Goal: Task Accomplishment & Management: Manage account settings

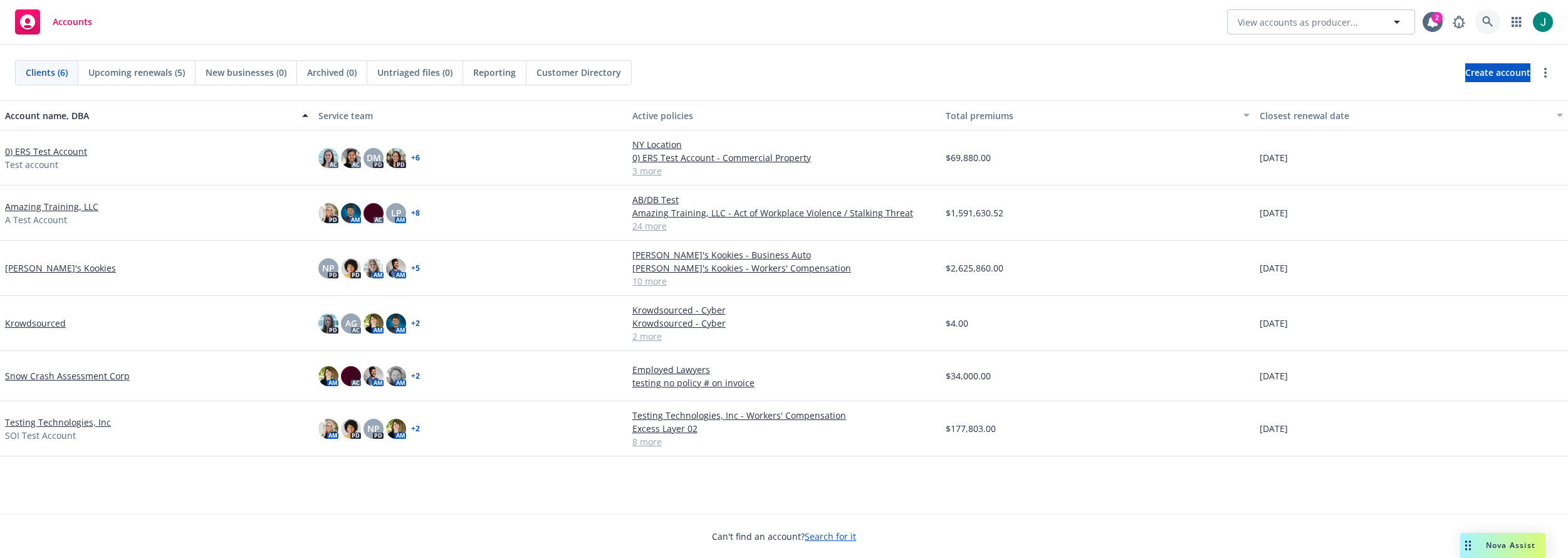
click at [1490, 20] on icon at bounding box center [1487, 21] width 11 height 11
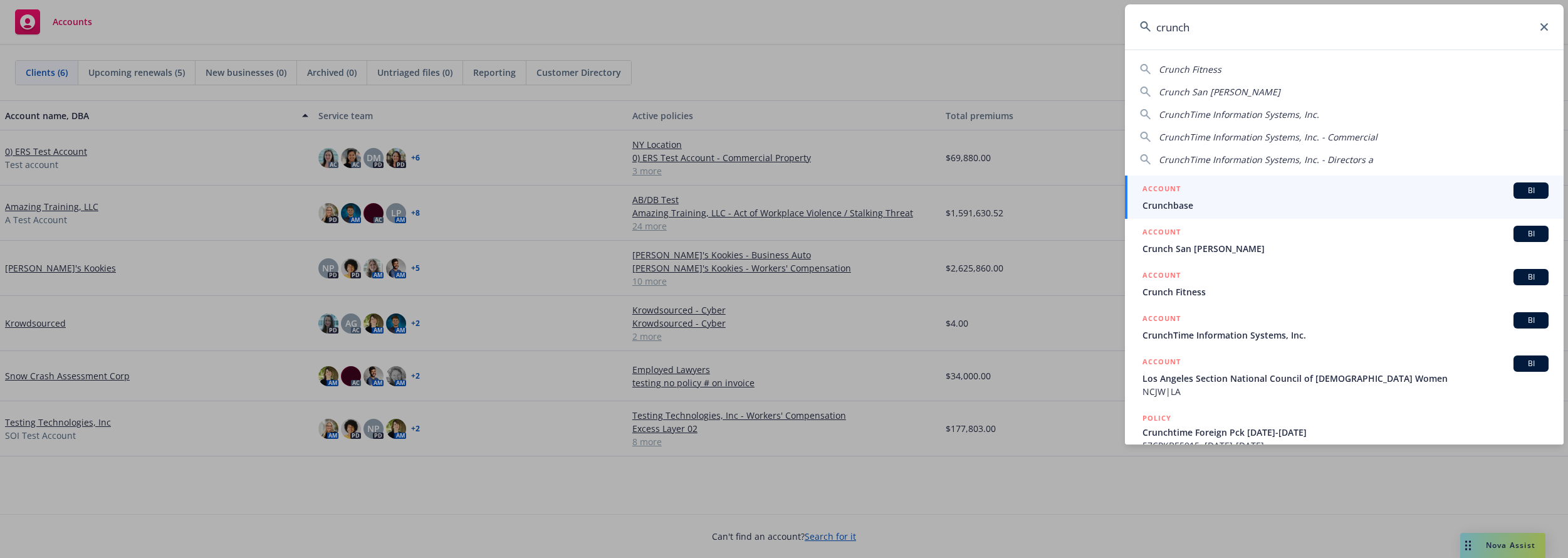
type input "crunch"
click at [1295, 197] on div "ACCOUNT BI" at bounding box center [1345, 190] width 406 height 16
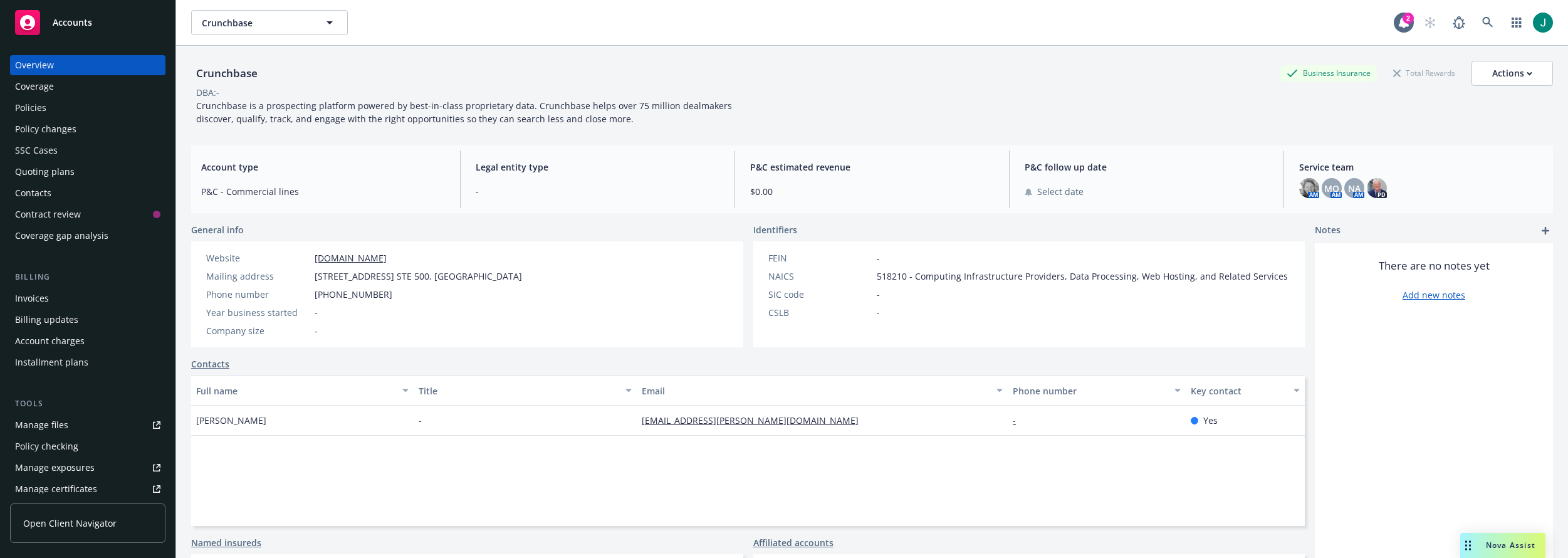
click at [37, 109] on div "Policies" at bounding box center [30, 107] width 31 height 20
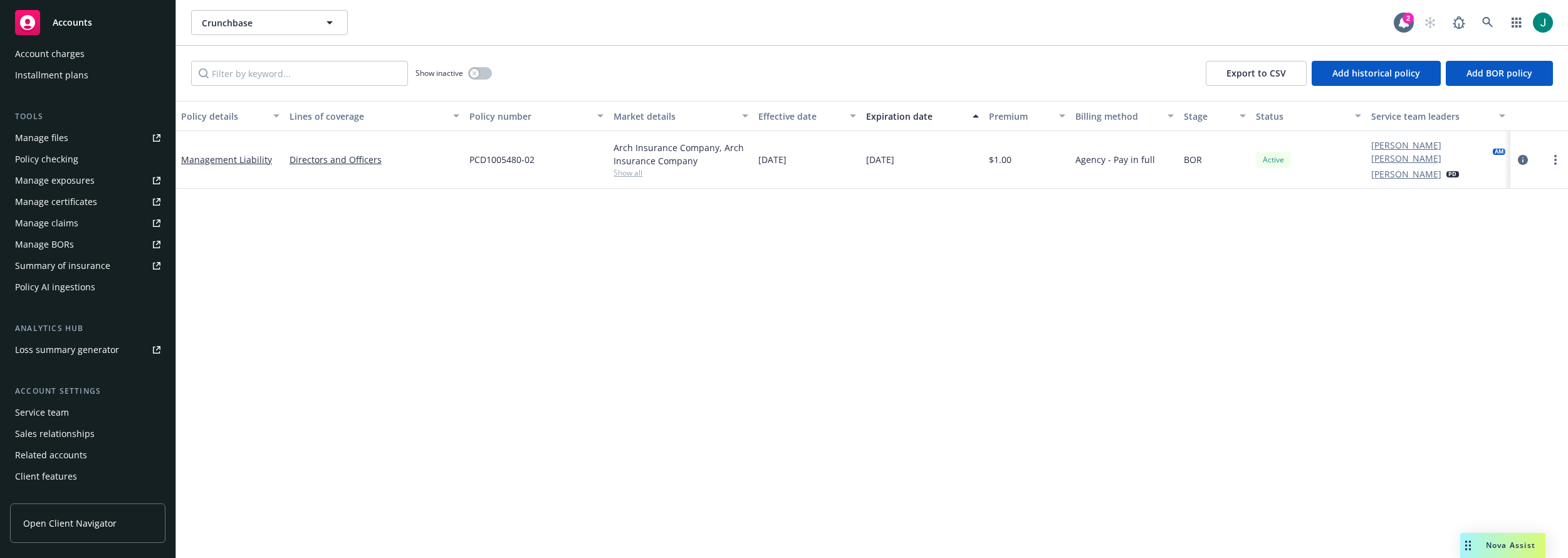
scroll to position [301, 0]
click at [67, 397] on div "Service team" at bounding box center [42, 397] width 54 height 20
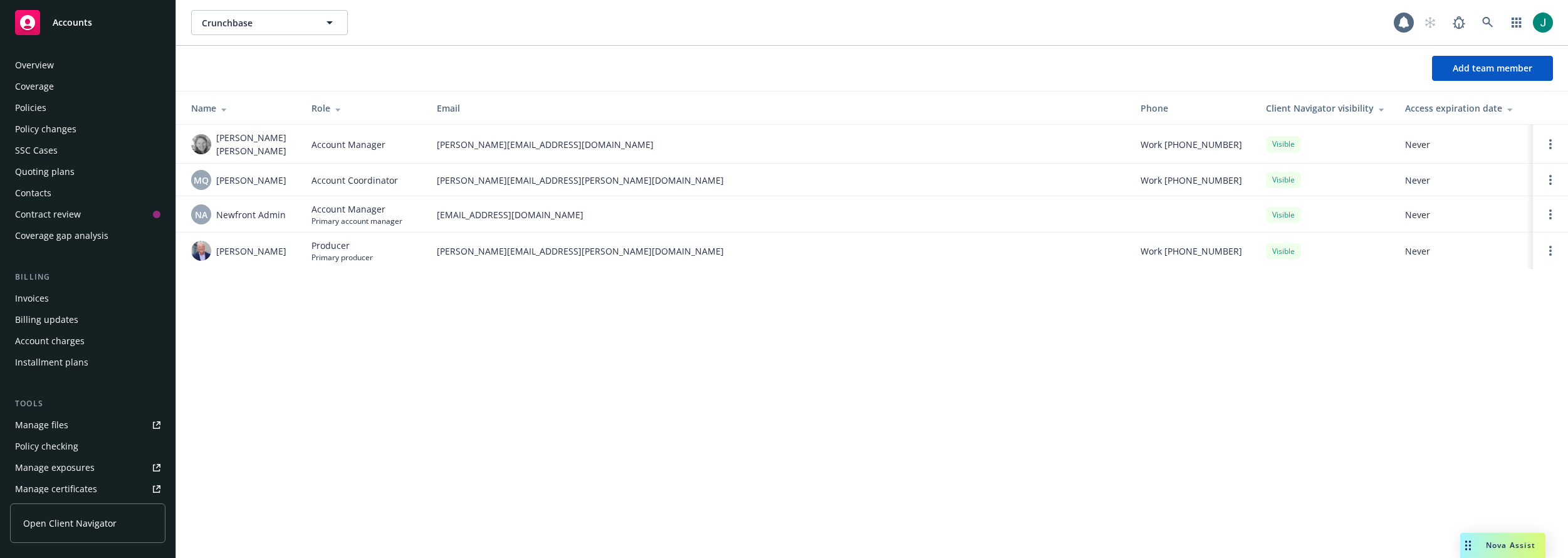
scroll to position [301, 0]
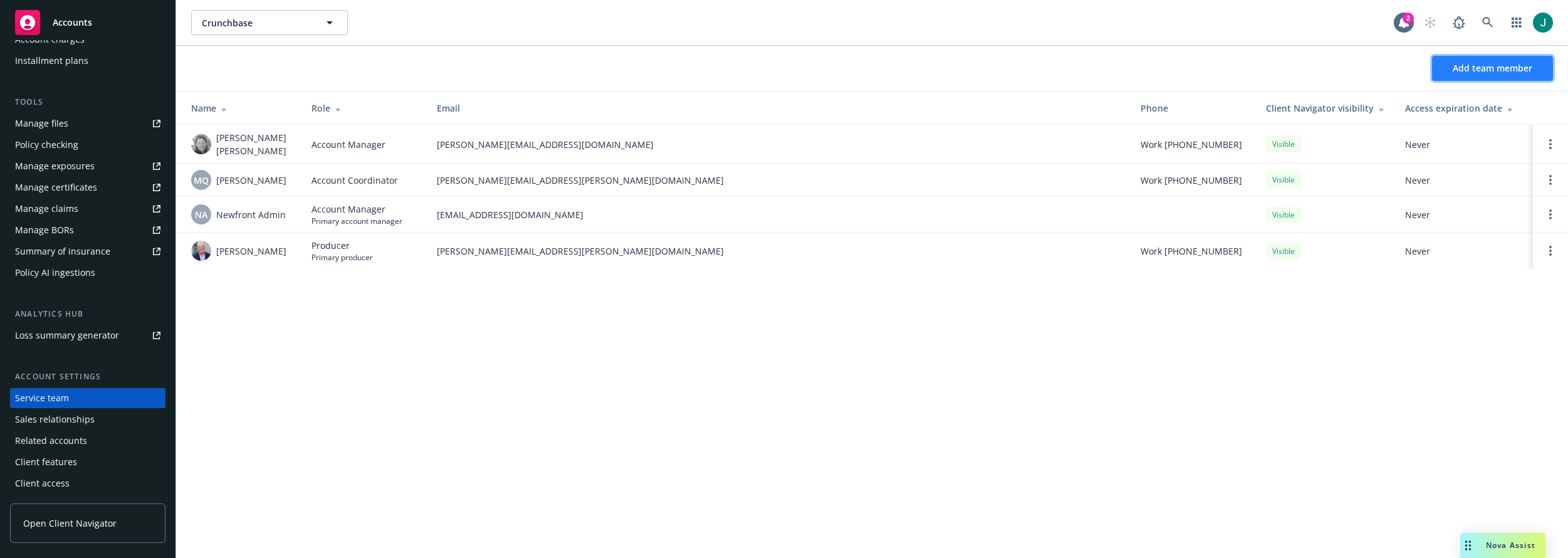
click at [1467, 68] on span "Add team member" at bounding box center [1492, 68] width 80 height 12
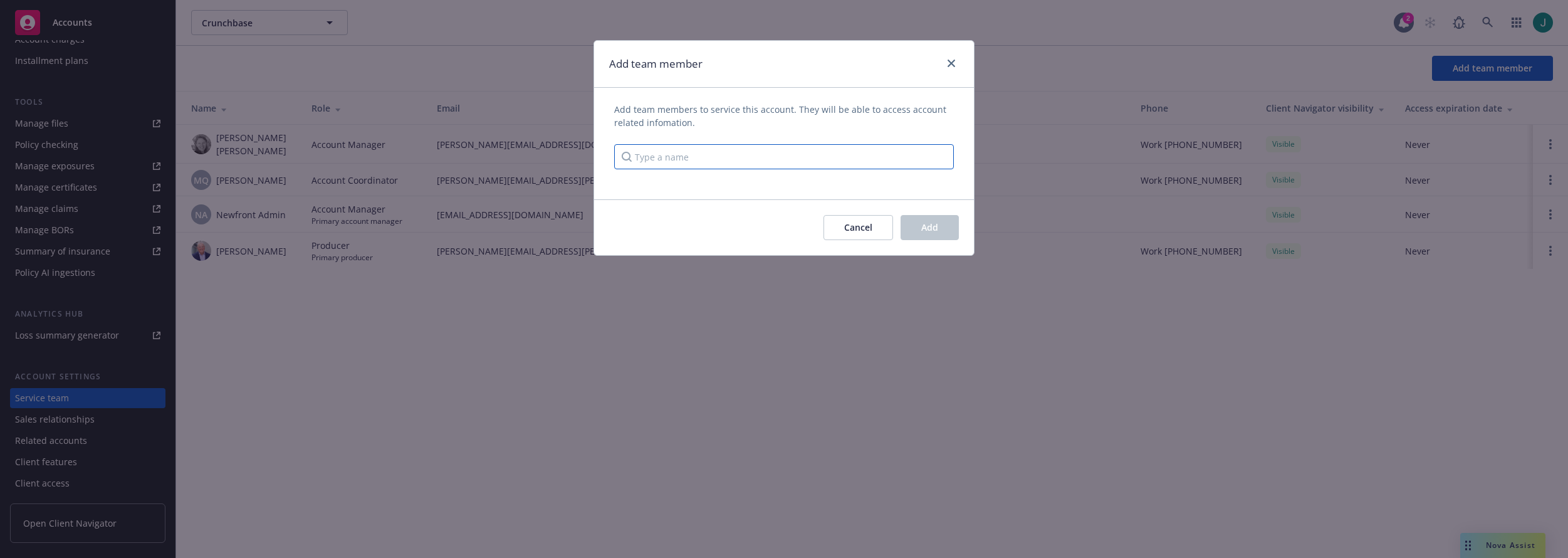
click at [704, 162] on input "Type a name" at bounding box center [783, 156] width 340 height 25
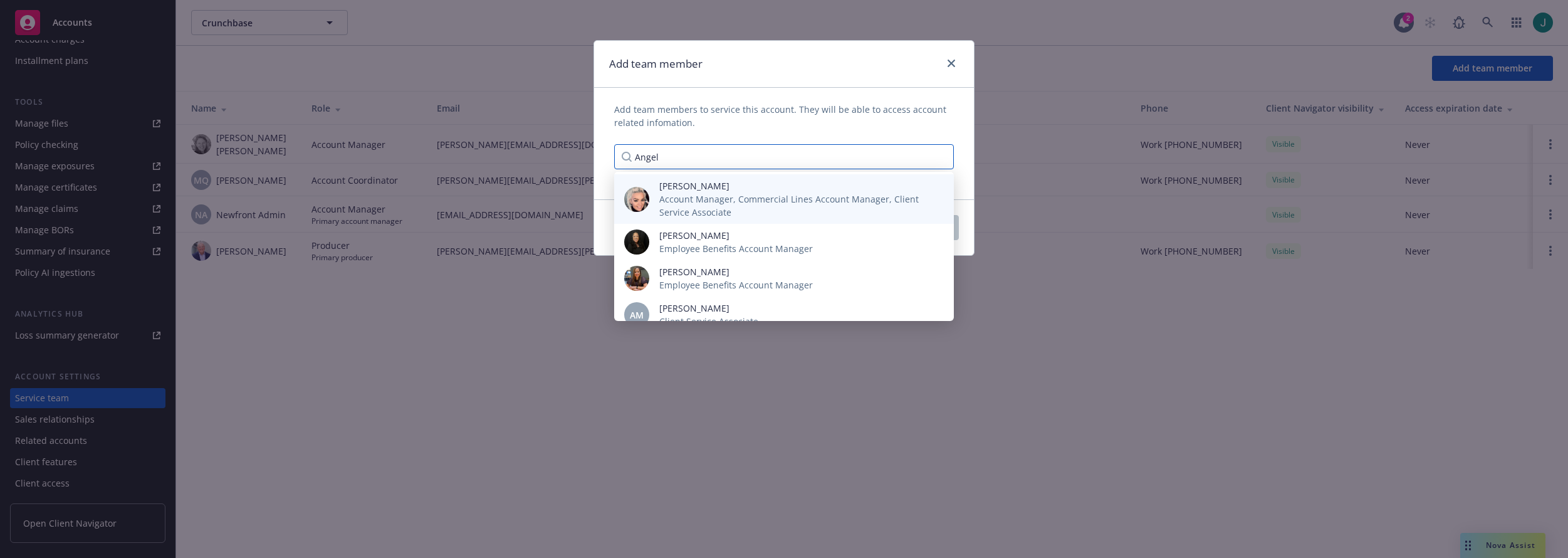
type input "Angel"
click at [696, 195] on span "Account Manager, Commercial Lines Account Manager, Client Service Associate" at bounding box center [796, 205] width 274 height 26
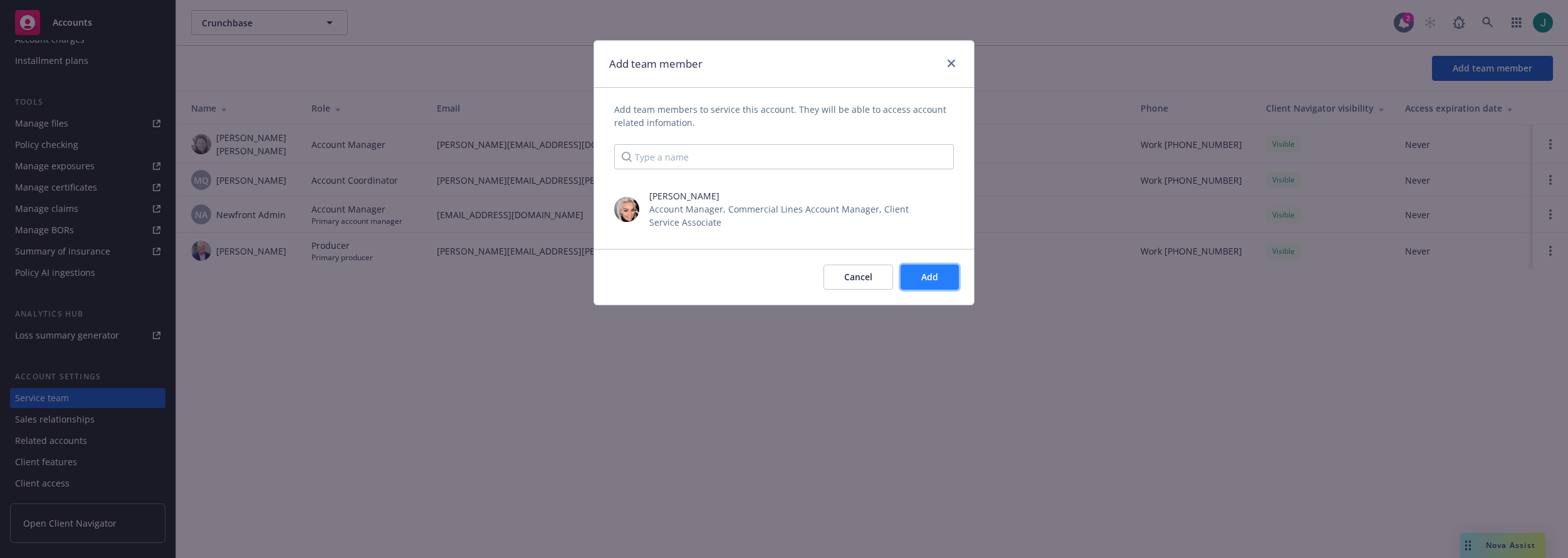
click at [926, 282] on span "Add" at bounding box center [930, 277] width 17 height 12
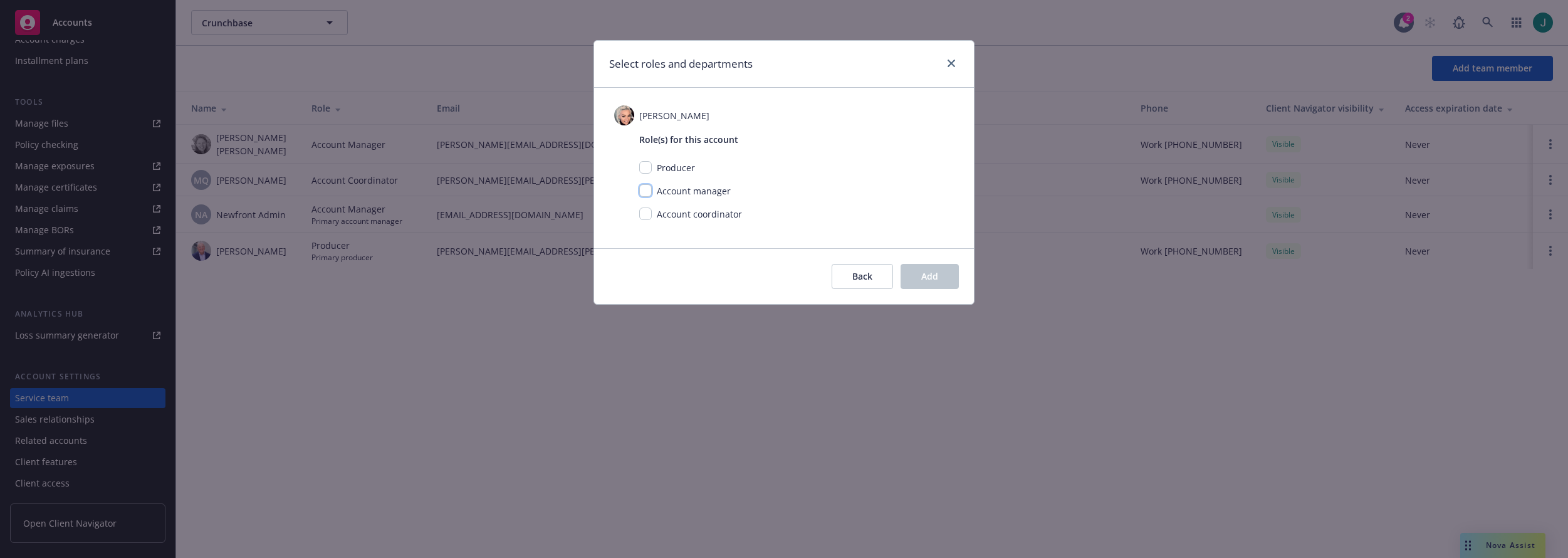
click at [644, 191] on input "checkbox" at bounding box center [645, 191] width 13 height 13
checkbox input "true"
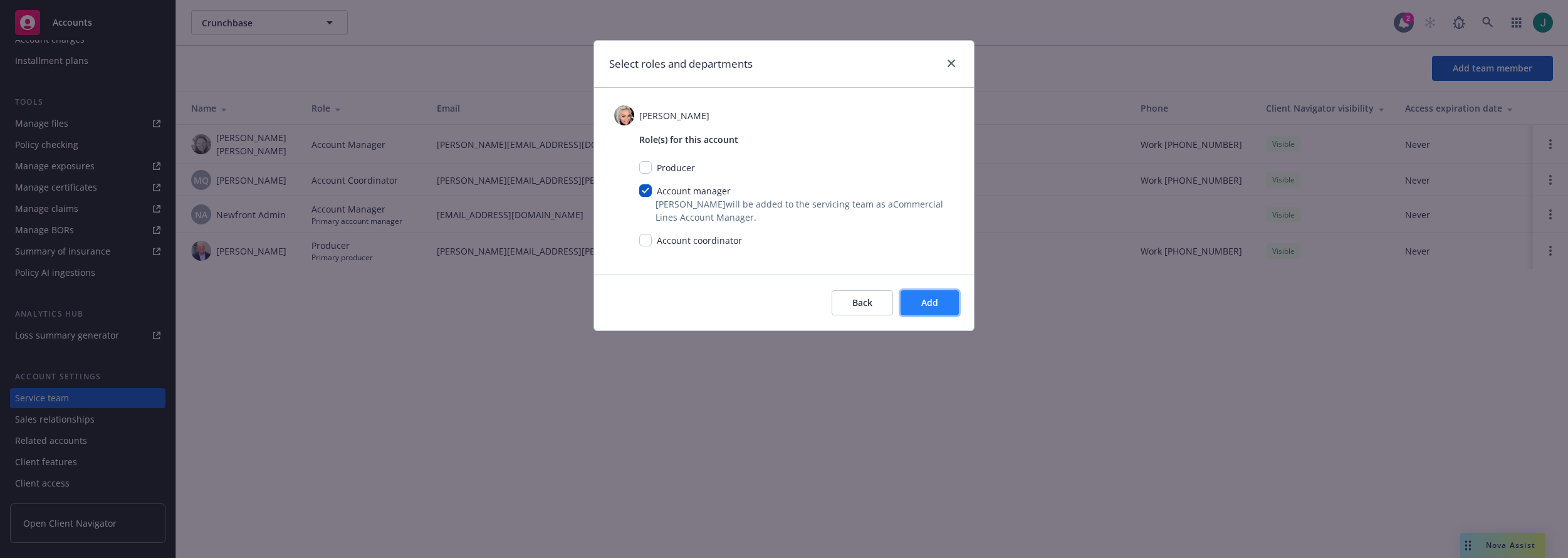
click at [930, 304] on span "Add" at bounding box center [930, 302] width 17 height 12
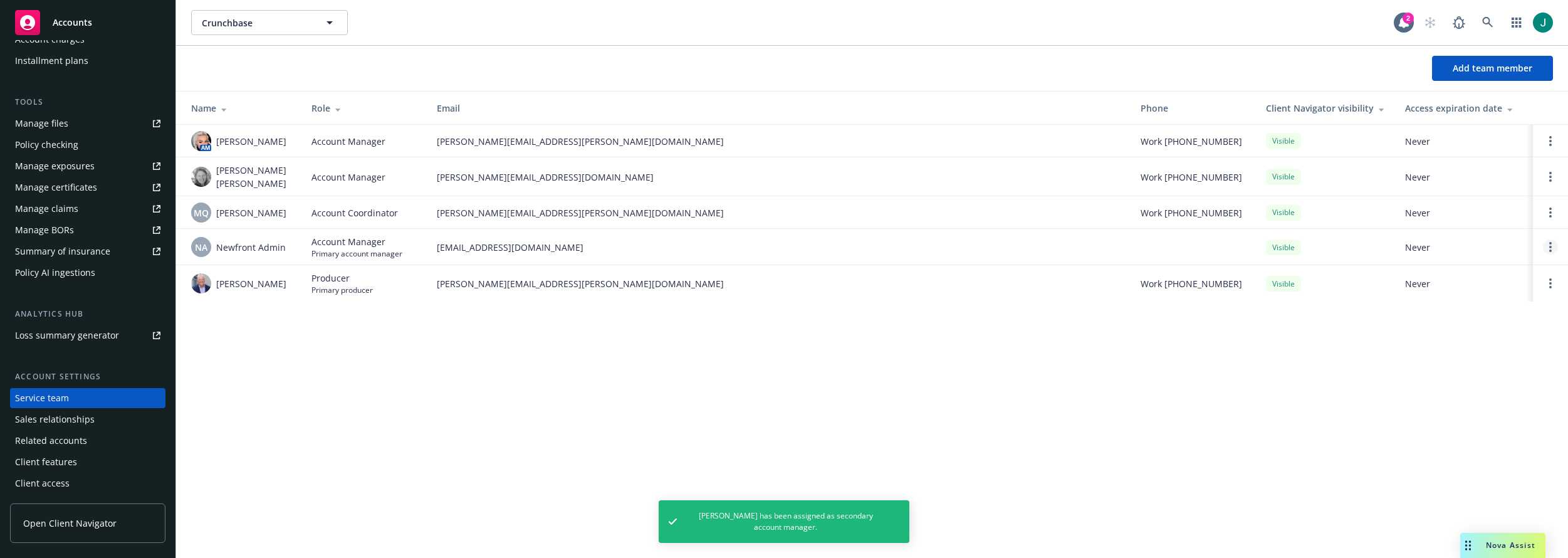
click at [1549, 243] on icon "Open options" at bounding box center [1550, 247] width 3 height 10
click at [782, 338] on div "Crunchbase Crunchbase 2 Add team member Name Role Email Phone Client Navigator …" at bounding box center [871, 279] width 1391 height 558
click at [1545, 143] on link "Open options" at bounding box center [1550, 141] width 15 height 15
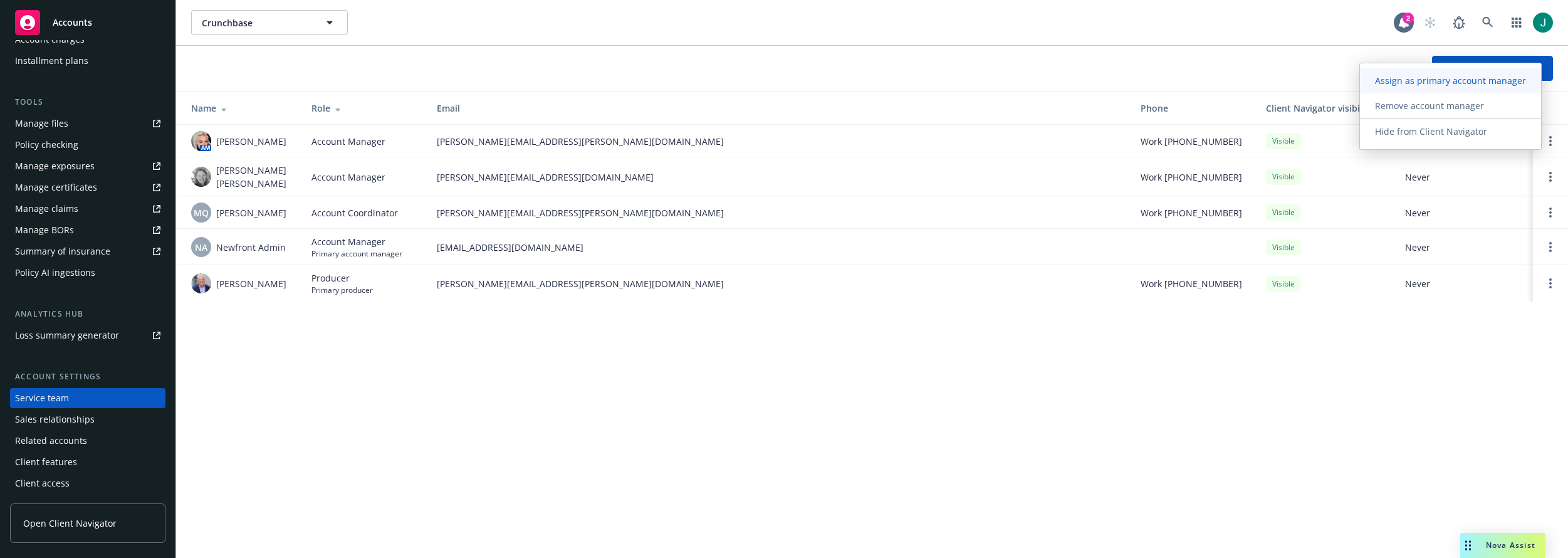
click at [1479, 79] on span "Assign as primary account manager" at bounding box center [1450, 80] width 181 height 12
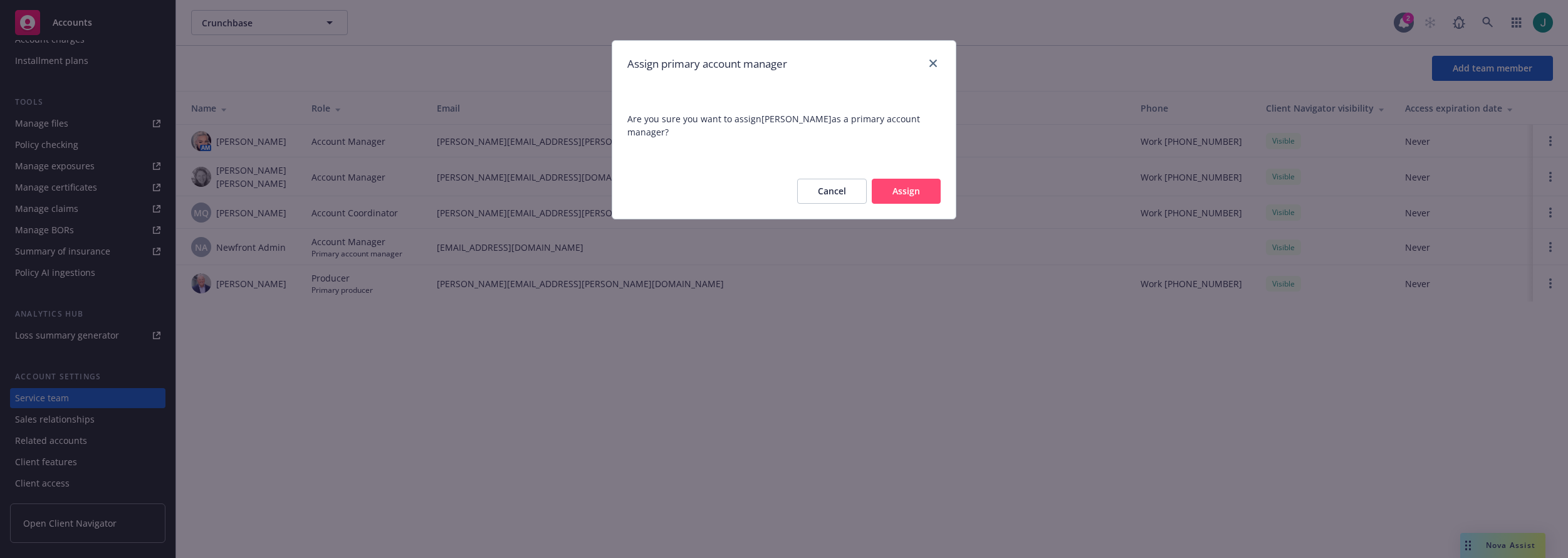
click at [913, 188] on button "Assign" at bounding box center [905, 191] width 69 height 25
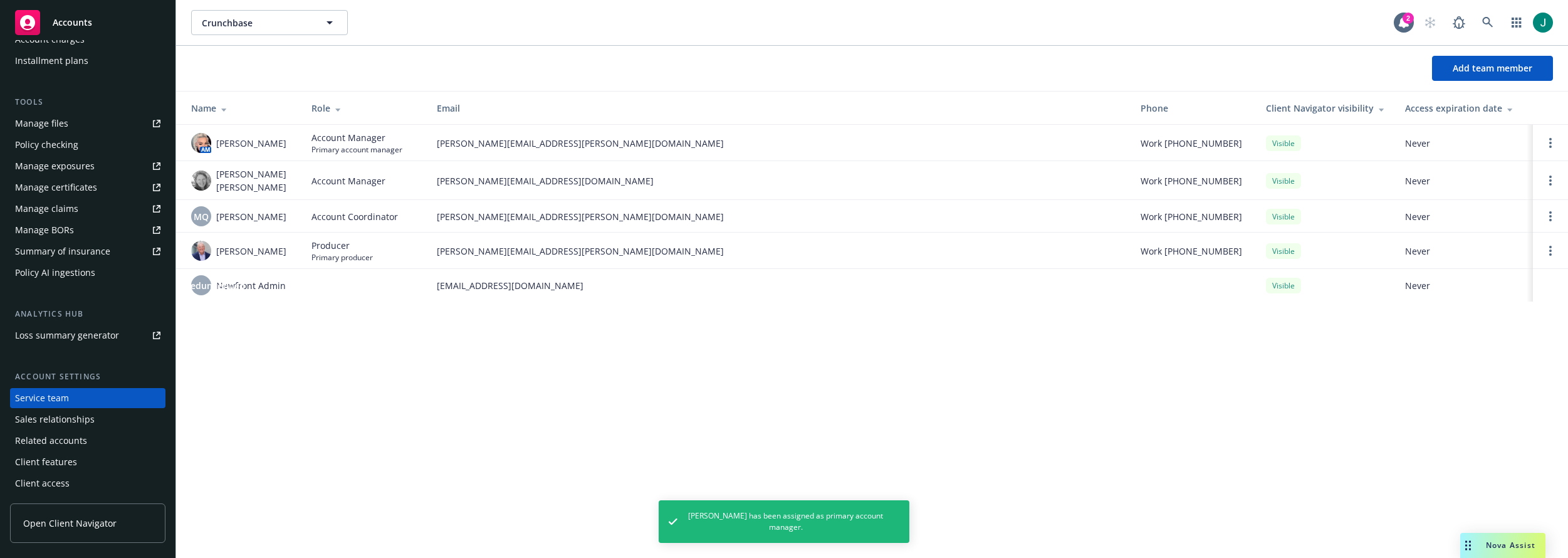
click at [636, 281] on span "[EMAIL_ADDRESS][DOMAIN_NAME]" at bounding box center [778, 285] width 684 height 13
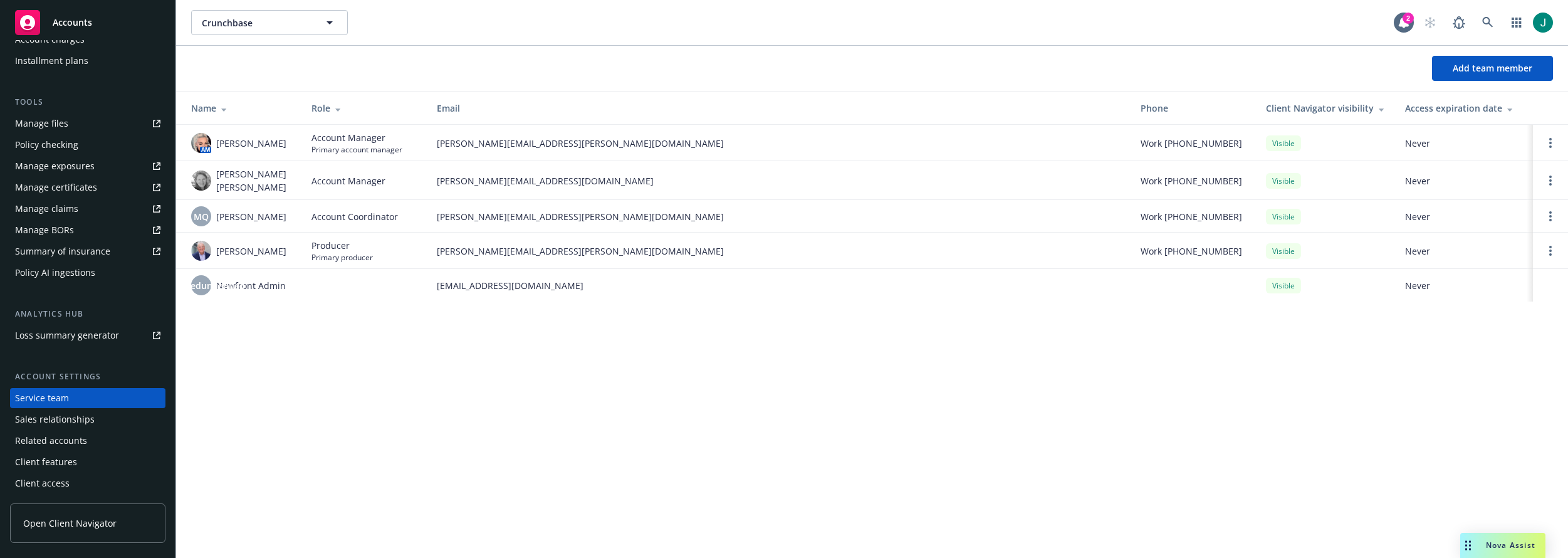
click at [544, 279] on span "[EMAIL_ADDRESS][DOMAIN_NAME]" at bounding box center [778, 285] width 684 height 13
click at [1176, 287] on td at bounding box center [1192, 285] width 125 height 33
click at [277, 281] on span "Newfront Admin" at bounding box center [251, 285] width 69 height 13
click at [247, 281] on span "Newfront Admin" at bounding box center [251, 285] width 69 height 13
click at [417, 281] on td at bounding box center [363, 285] width 125 height 33
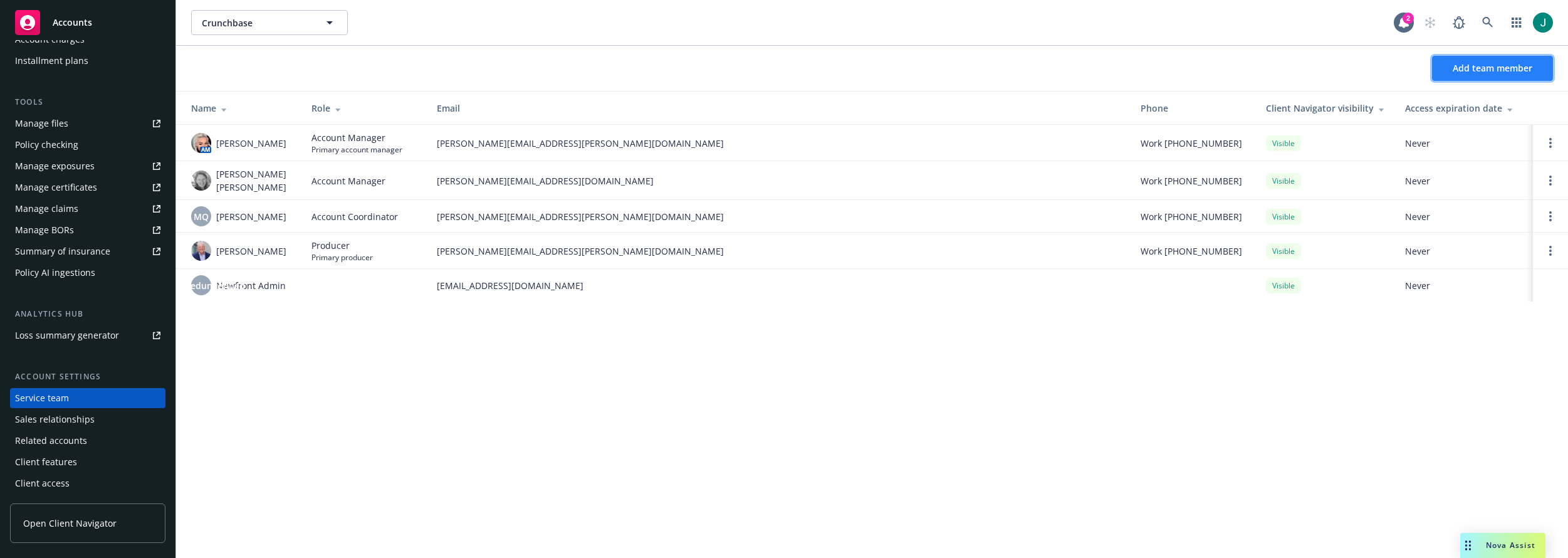
click at [1477, 68] on span "Add team member" at bounding box center [1492, 68] width 80 height 12
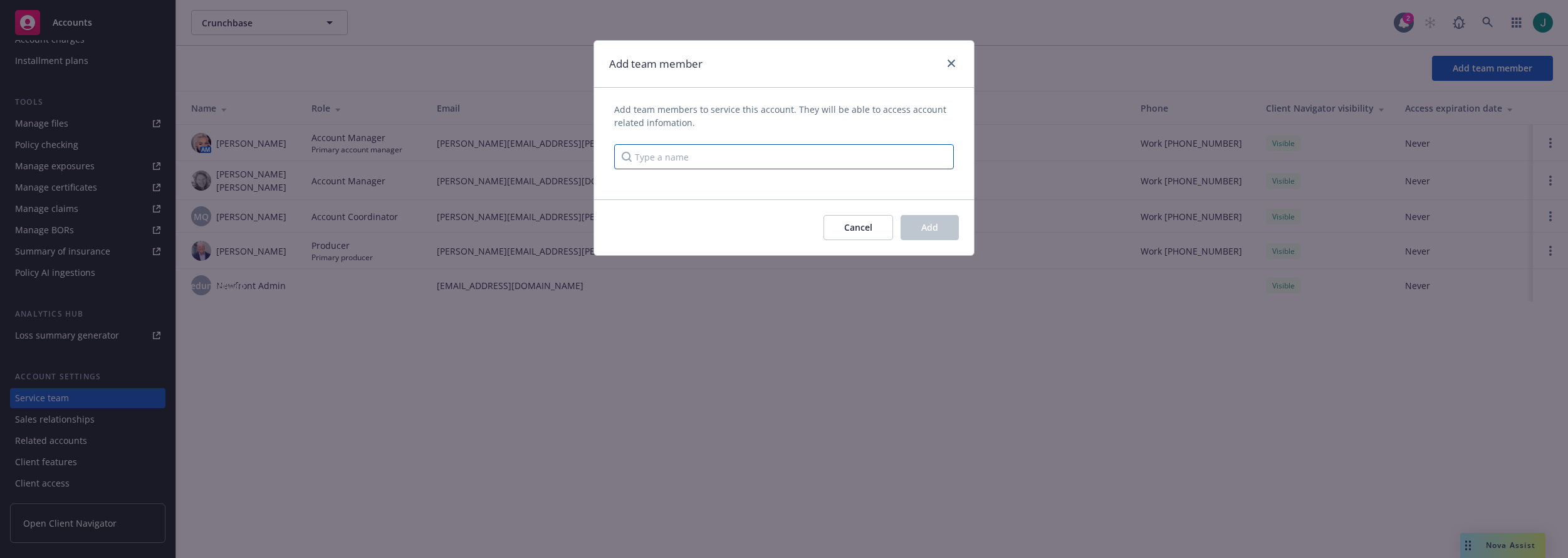
click at [662, 162] on input "Type a name" at bounding box center [783, 156] width 340 height 25
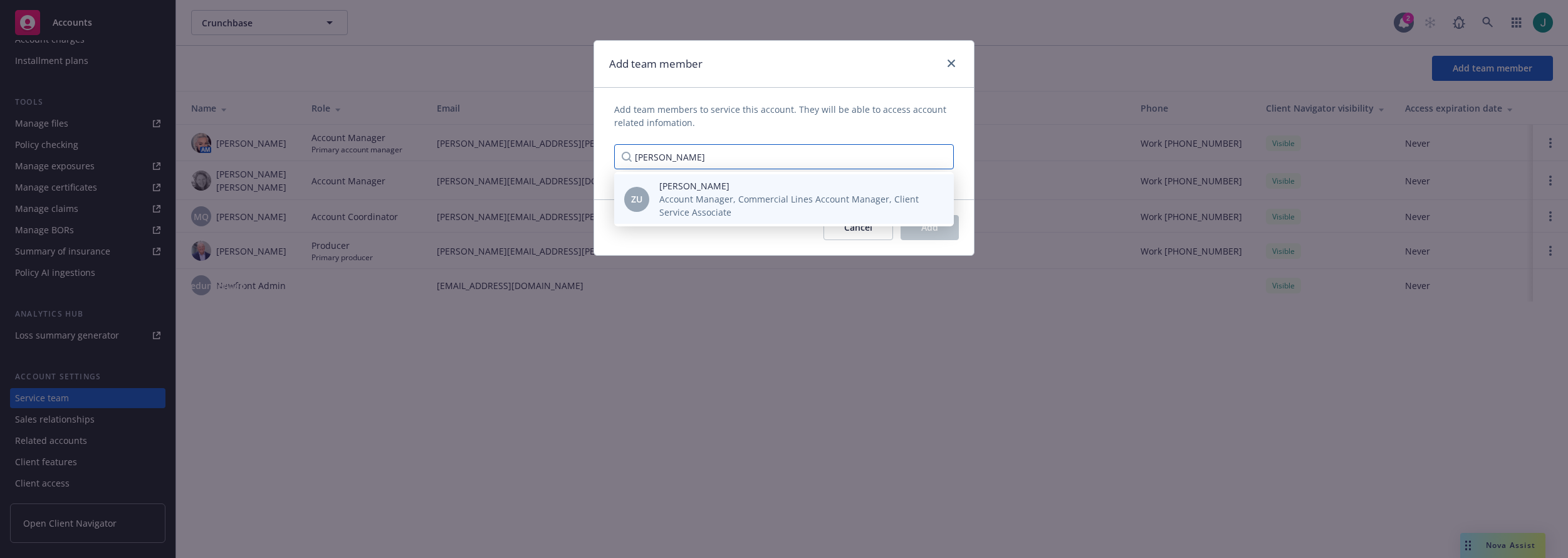
type input "[PERSON_NAME]"
click at [681, 195] on span "Account Manager, Commercial Lines Account Manager, Client Service Associate" at bounding box center [796, 205] width 274 height 26
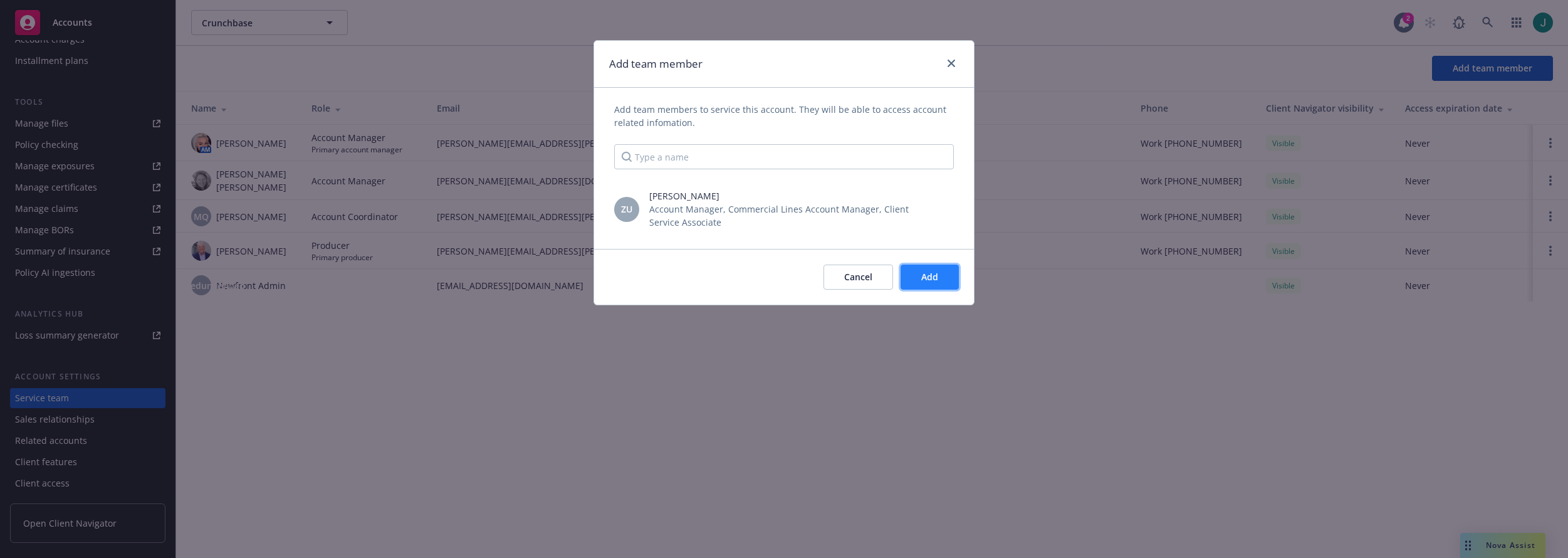
click at [925, 276] on span "Add" at bounding box center [930, 277] width 17 height 12
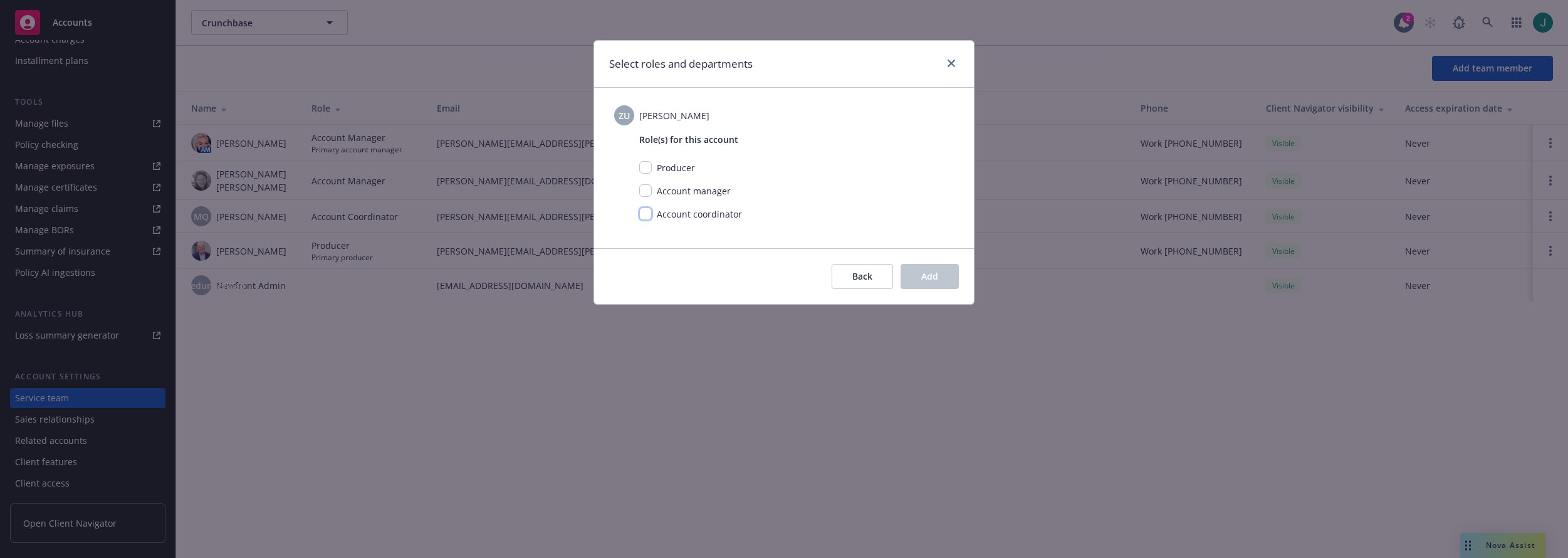
click at [647, 213] on input "checkbox" at bounding box center [645, 214] width 13 height 13
checkbox input "true"
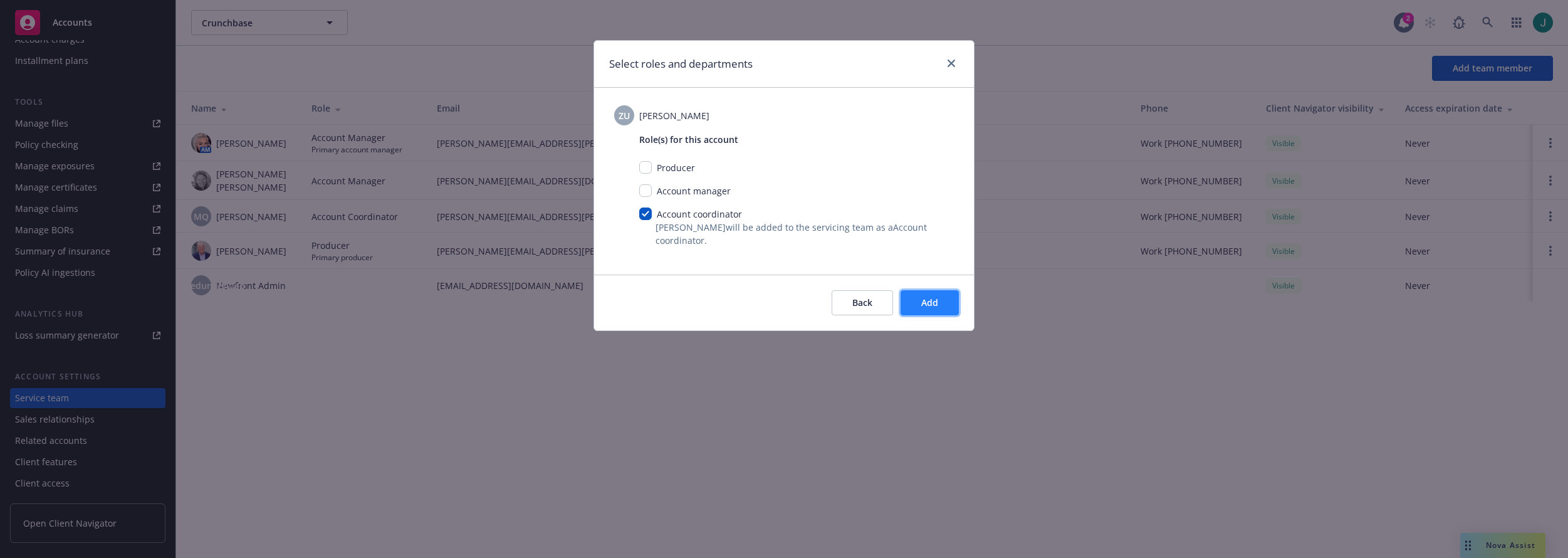
click at [928, 303] on span "Add" at bounding box center [930, 302] width 17 height 12
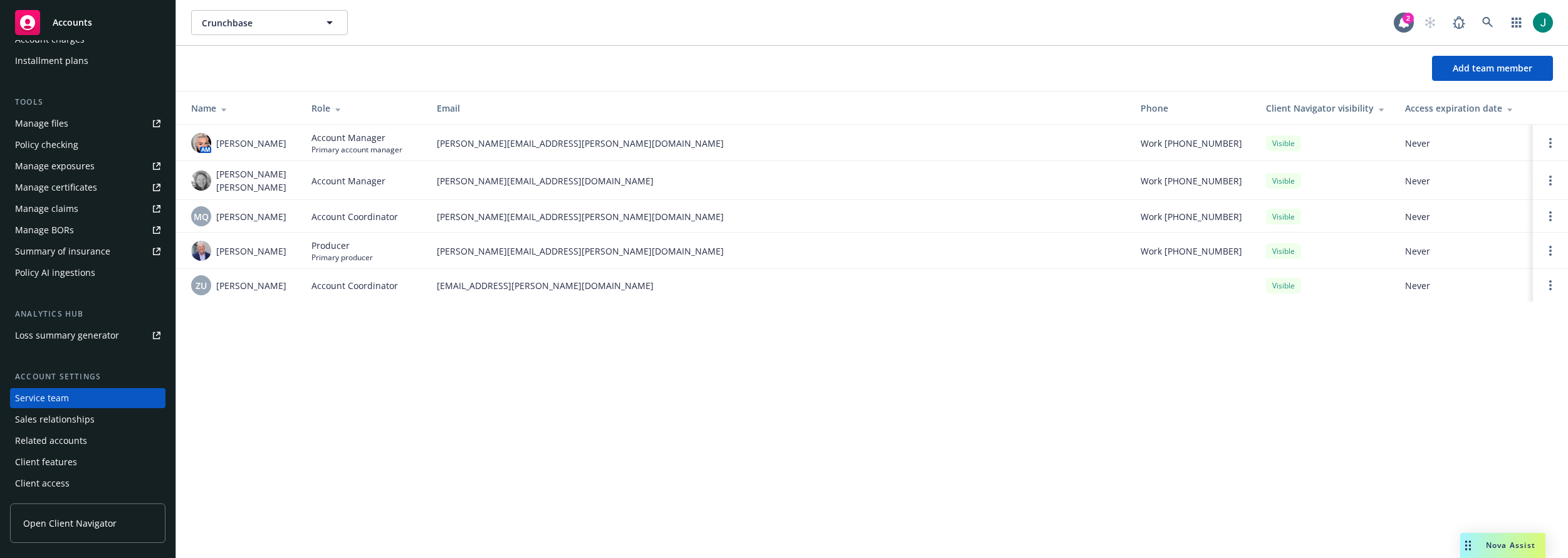
click at [457, 328] on div "Crunchbase Crunchbase 2 Add team member Name Role Email Phone Client Navigator …" at bounding box center [871, 279] width 1391 height 558
